Goal: Information Seeking & Learning: Learn about a topic

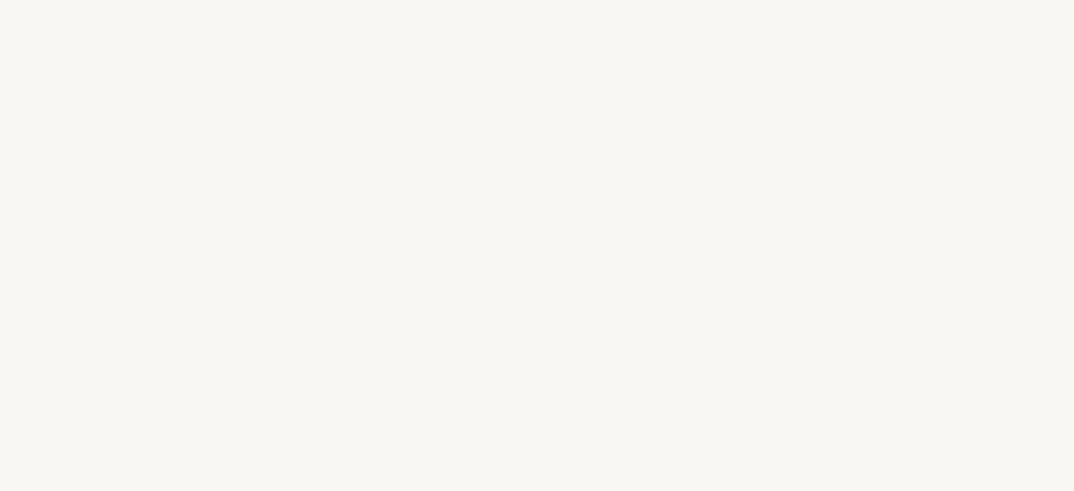
select select "FR"
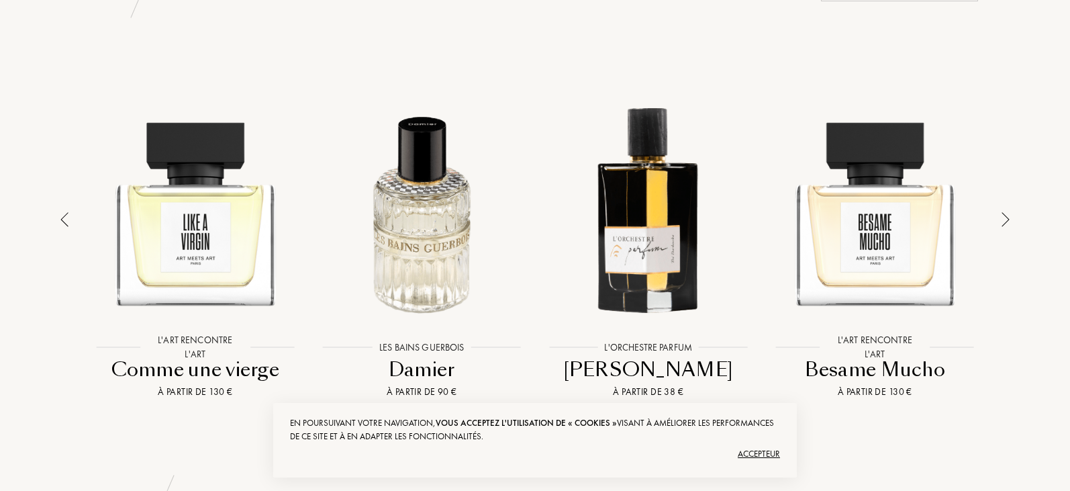
scroll to position [943, 0]
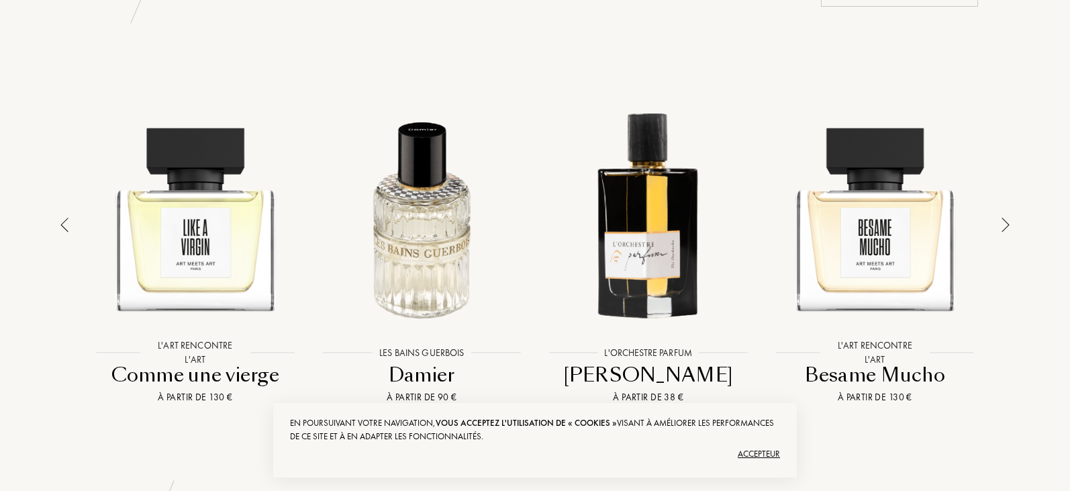
click at [999, 217] on div at bounding box center [1005, 251] width 19 height 357
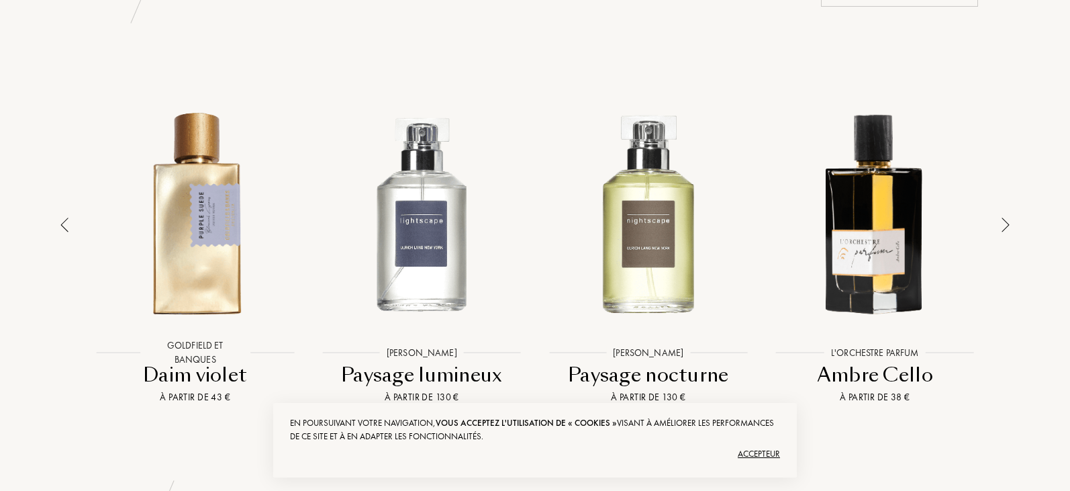
click at [999, 217] on div at bounding box center [1005, 251] width 19 height 357
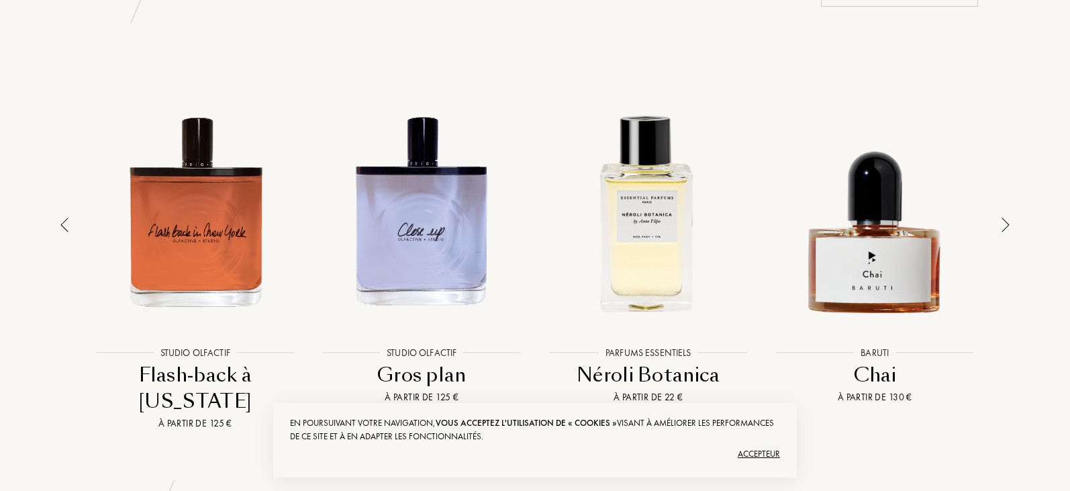
scroll to position [0, 0]
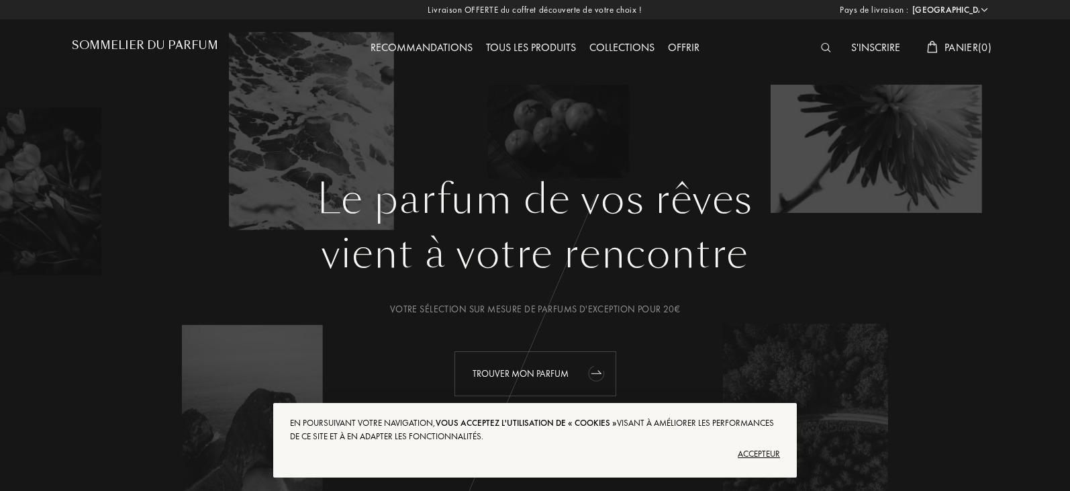
click at [547, 377] on font "Trouver mon parfum" at bounding box center [521, 373] width 96 height 12
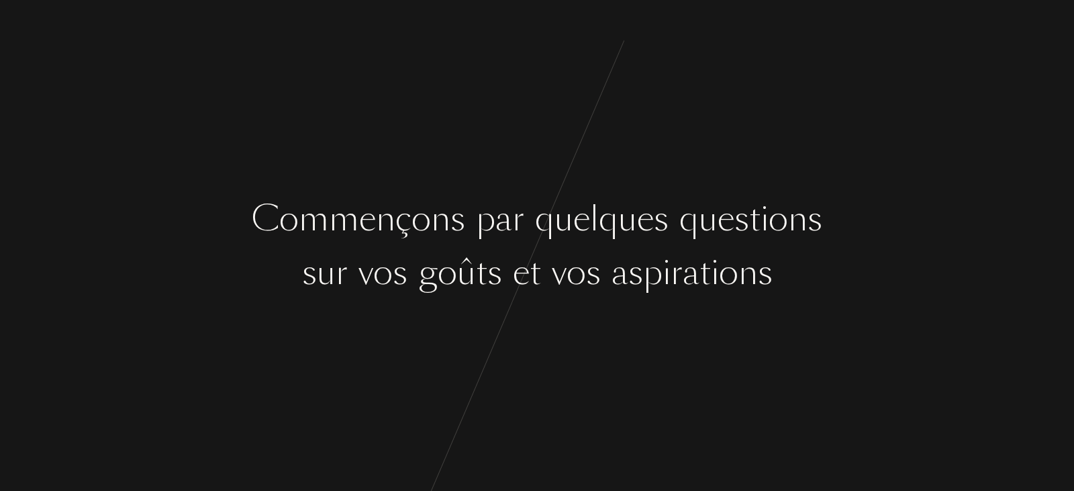
click at [581, 169] on div "C [PERSON_NAME] ç o n s p a r q u e l q u e s q u e s t i o n s s u r v o s g o…" at bounding box center [537, 245] width 1074 height 491
